Goal: Information Seeking & Learning: Learn about a topic

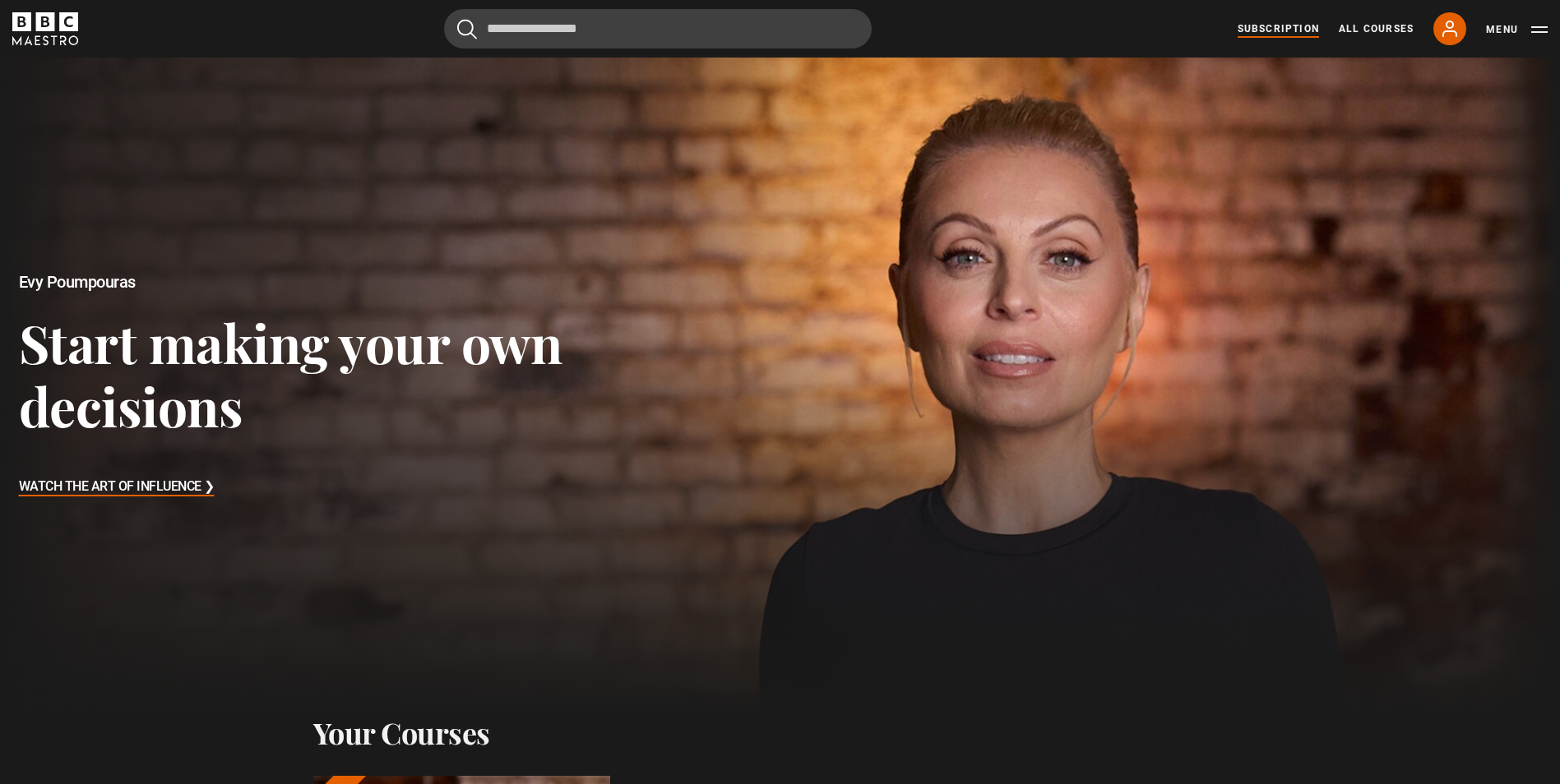
click at [1299, 25] on link "Subscription" at bounding box center [1278, 28] width 81 height 14
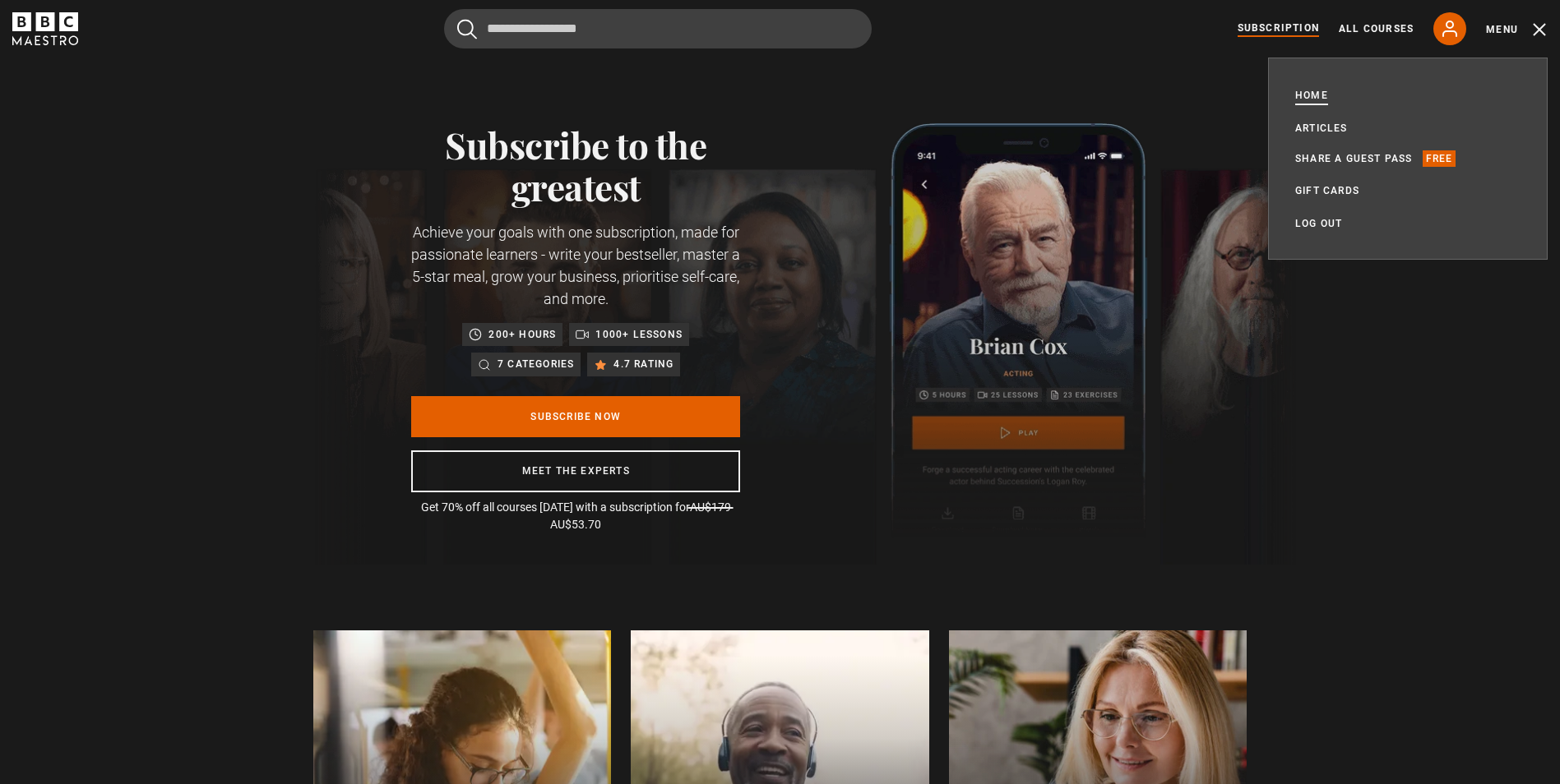
click at [1301, 89] on link "Home" at bounding box center [1311, 94] width 33 height 16
click at [1305, 91] on link "Home" at bounding box center [1311, 94] width 33 height 16
click at [1298, 23] on link "Subscription" at bounding box center [1278, 28] width 81 height 16
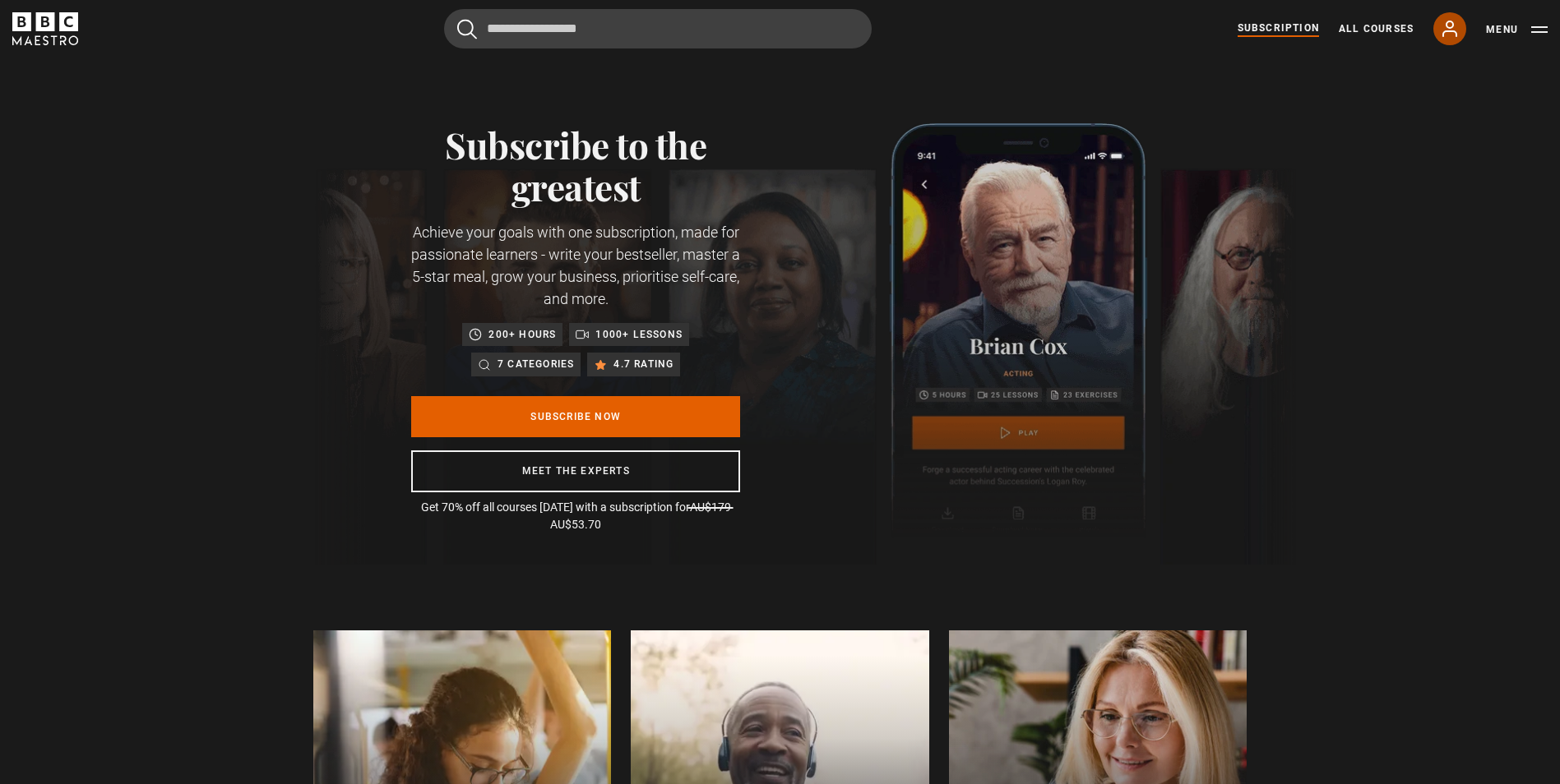
click at [1443, 27] on icon at bounding box center [1449, 29] width 19 height 19
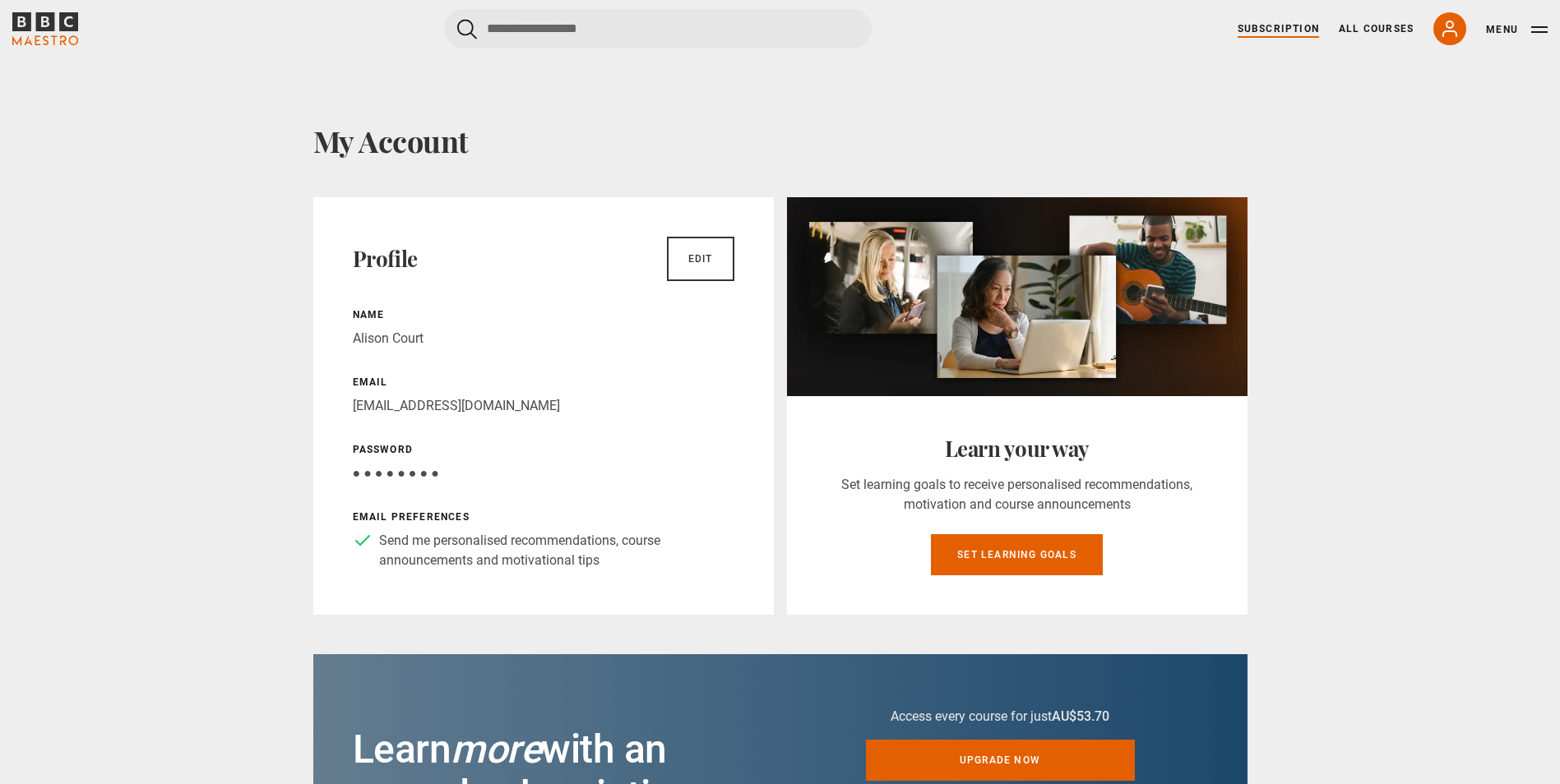
click at [1277, 27] on link "Subscription" at bounding box center [1278, 28] width 81 height 14
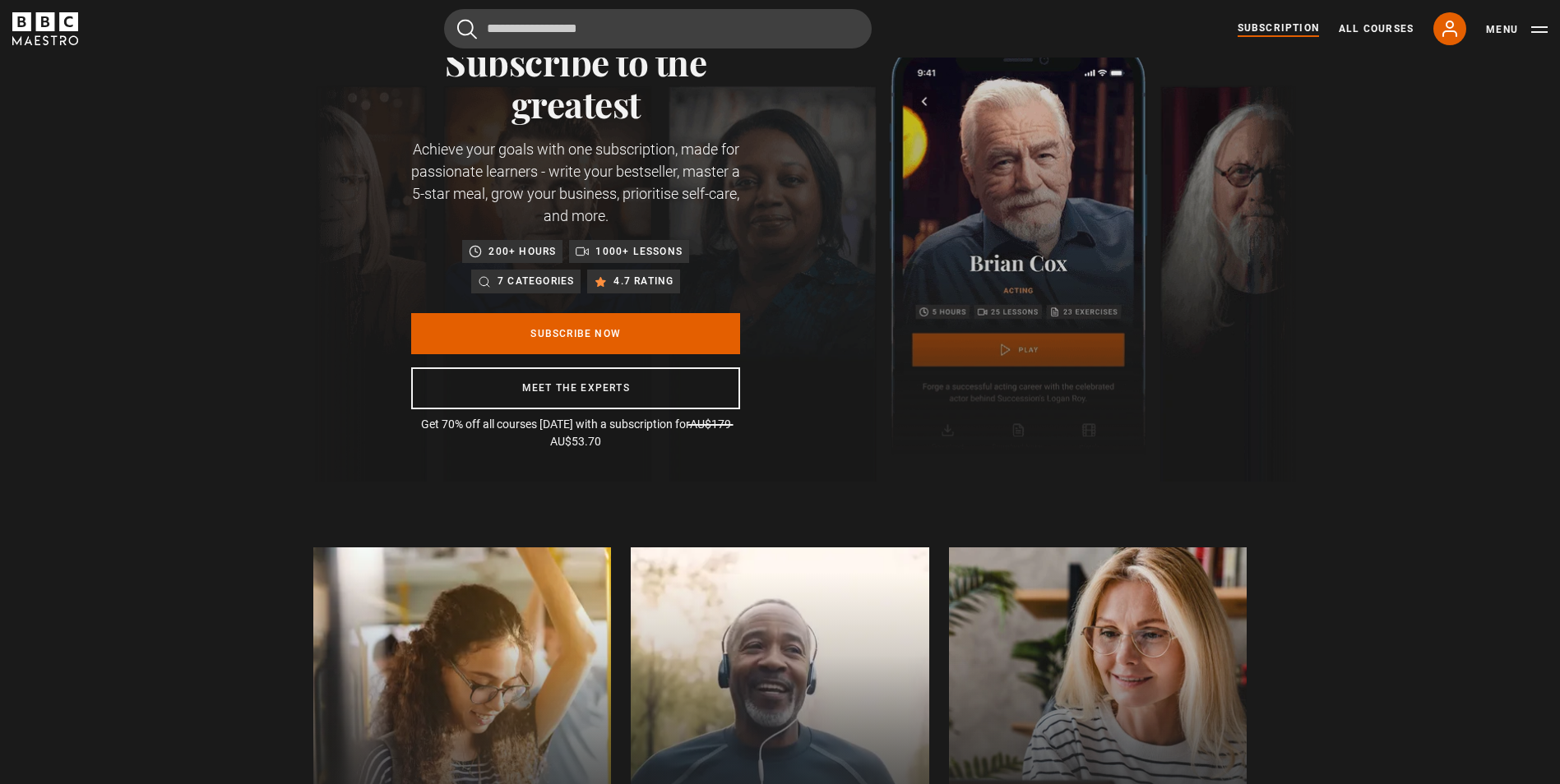
scroll to position [82, 0]
click at [1376, 32] on link "All Courses" at bounding box center [1376, 28] width 75 height 14
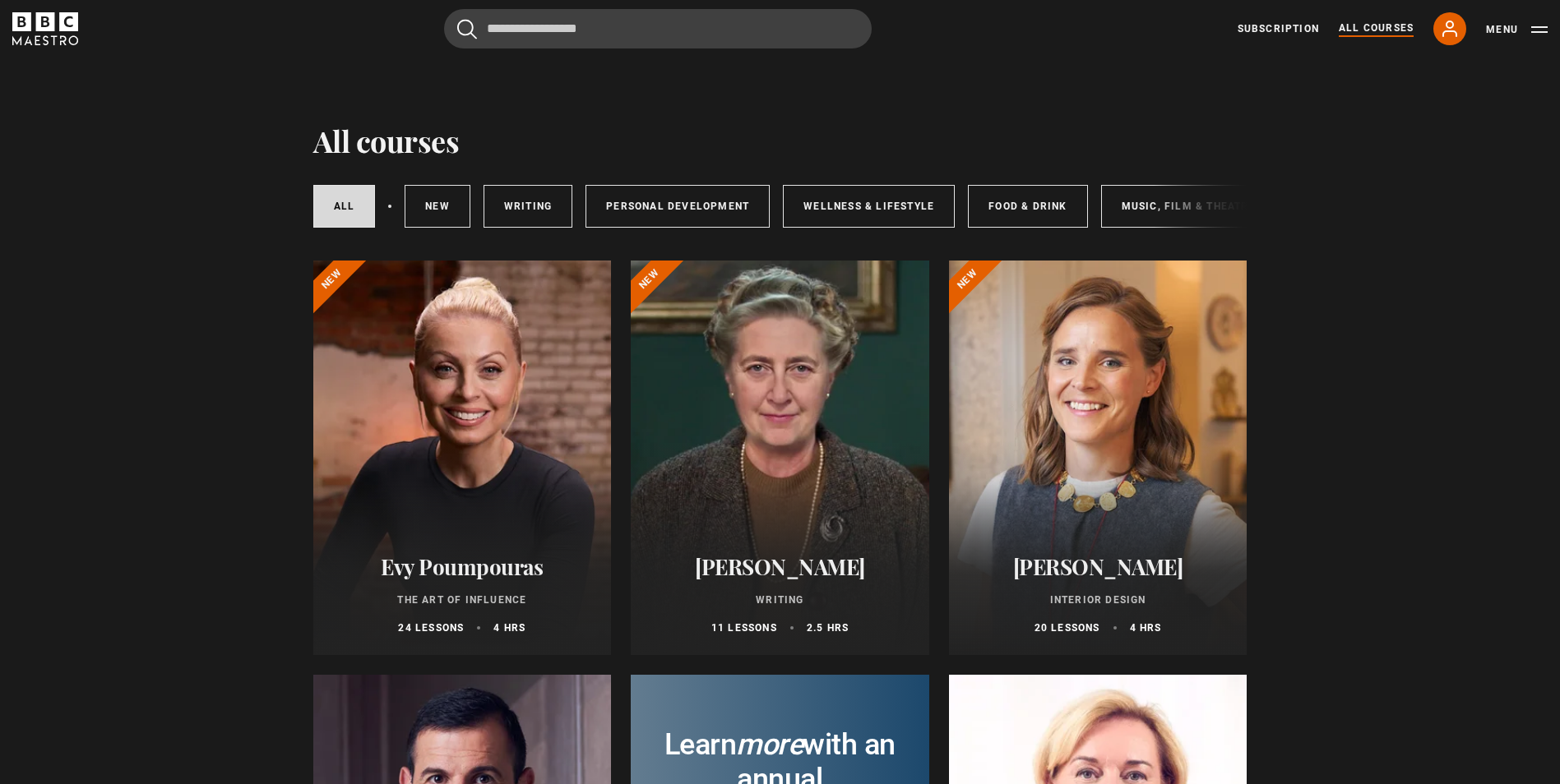
click at [575, 530] on div at bounding box center [463, 458] width 299 height 395
click at [465, 580] on h2 "Evy Poumpouras" at bounding box center [463, 566] width 259 height 25
click at [463, 351] on div at bounding box center [463, 458] width 299 height 395
click at [434, 356] on div at bounding box center [463, 458] width 299 height 395
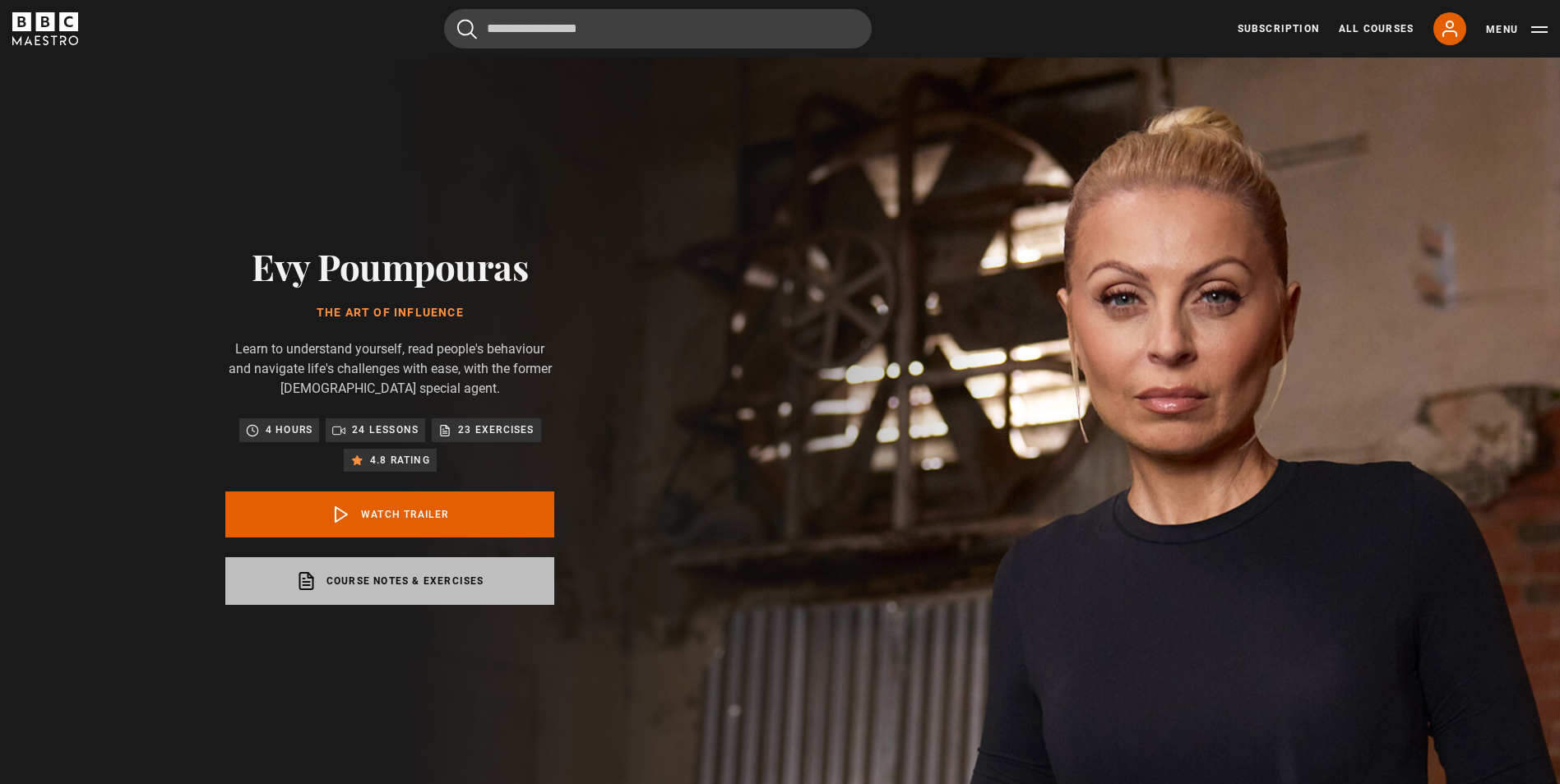
click at [427, 581] on link "Course notes & exercises opens in a new tab" at bounding box center [389, 581] width 329 height 47
